Goal: Task Accomplishment & Management: Use online tool/utility

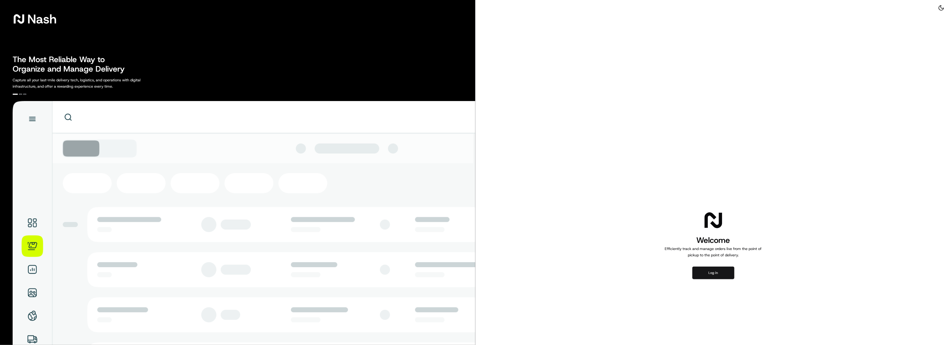
click at [706, 273] on button "Log in" at bounding box center [713, 272] width 42 height 13
